Goal: Task Accomplishment & Management: Use online tool/utility

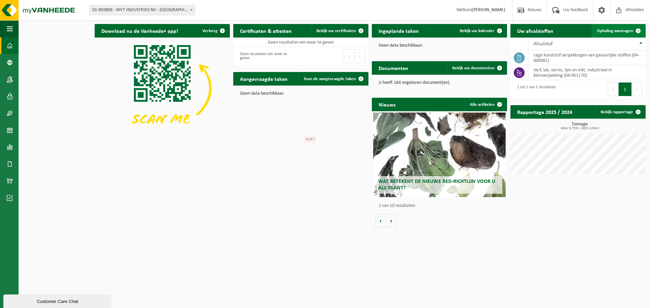
click at [607, 30] on span "Ophaling aanvragen" at bounding box center [615, 31] width 36 height 4
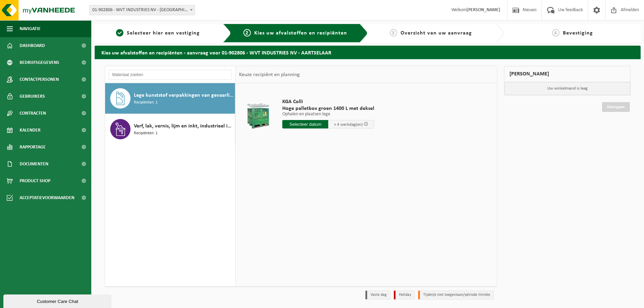
click at [301, 121] on input "text" at bounding box center [305, 124] width 46 height 8
click at [313, 196] on div "24" at bounding box center [312, 195] width 12 height 11
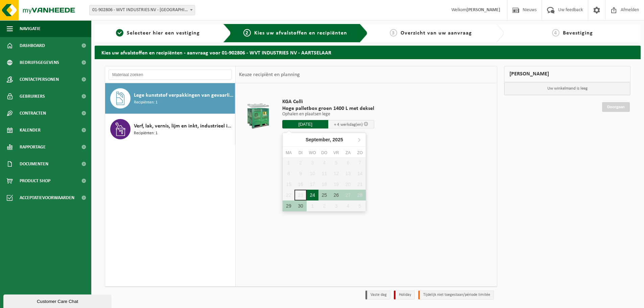
type input "Van 2025-09-24"
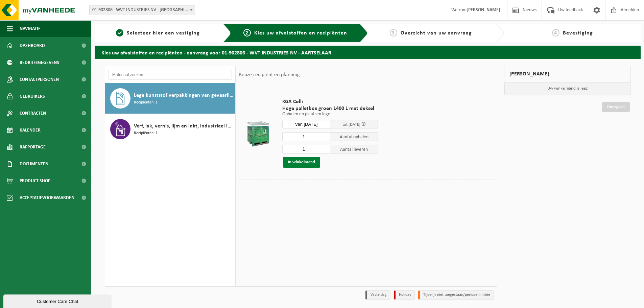
click at [310, 165] on button "In winkelmand" at bounding box center [301, 162] width 37 height 11
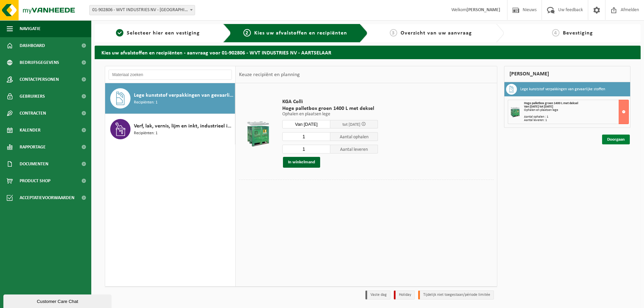
click at [624, 142] on link "Doorgaan" at bounding box center [616, 139] width 28 height 10
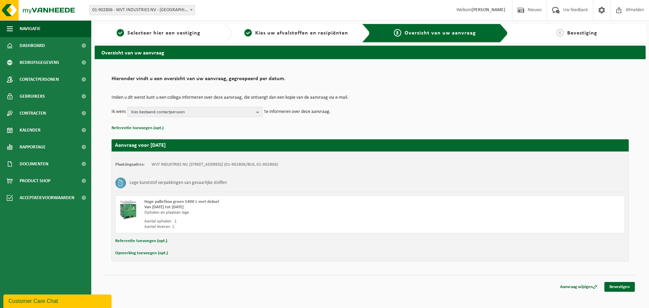
click at [133, 254] on button "Opmerking toevoegen (opt.)" at bounding box center [141, 253] width 53 height 9
click at [161, 251] on input "text" at bounding box center [383, 254] width 470 height 10
type input "Alsook 1 extra pallet afval cans aub?"
click at [623, 290] on link "Bevestigen" at bounding box center [619, 288] width 30 height 10
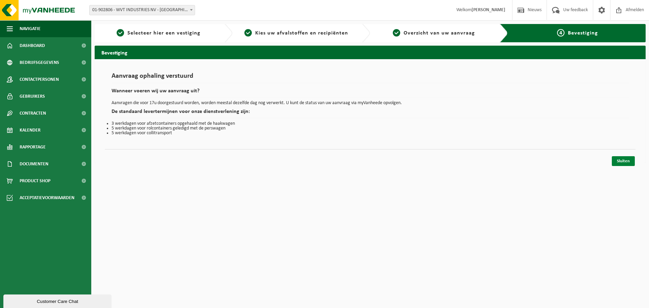
click at [618, 159] on link "Sluiten" at bounding box center [622, 161] width 23 height 10
